Goal: Learn about a topic: Learn about a topic

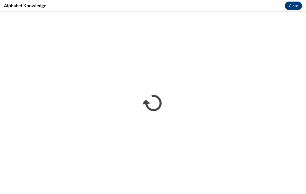
click at [293, 8] on button "Close" at bounding box center [293, 6] width 17 height 8
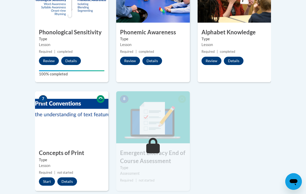
scroll to position [333, 0]
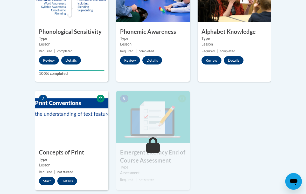
click at [50, 177] on button "Start" at bounding box center [47, 181] width 16 height 8
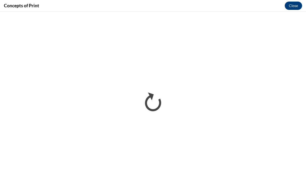
scroll to position [0, 0]
click at [296, 4] on button "Close" at bounding box center [293, 6] width 17 height 8
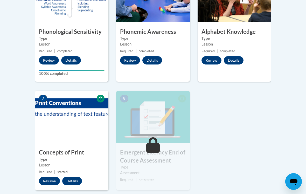
click at [46, 181] on button "Resume" at bounding box center [49, 181] width 21 height 8
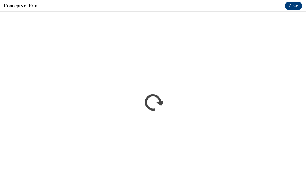
click at [298, 3] on button "Close" at bounding box center [293, 6] width 17 height 8
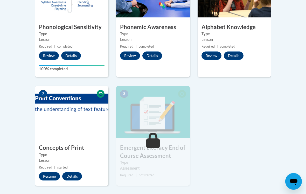
scroll to position [338, 0]
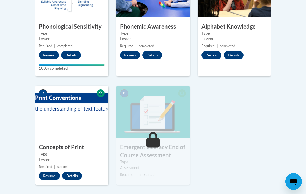
click at [90, 136] on img at bounding box center [71, 111] width 73 height 52
click at [52, 173] on button "Resume" at bounding box center [49, 175] width 21 height 8
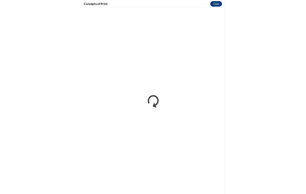
scroll to position [346, 0]
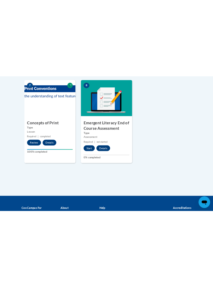
scroll to position [1090, 0]
